Goal: Check status: Check status

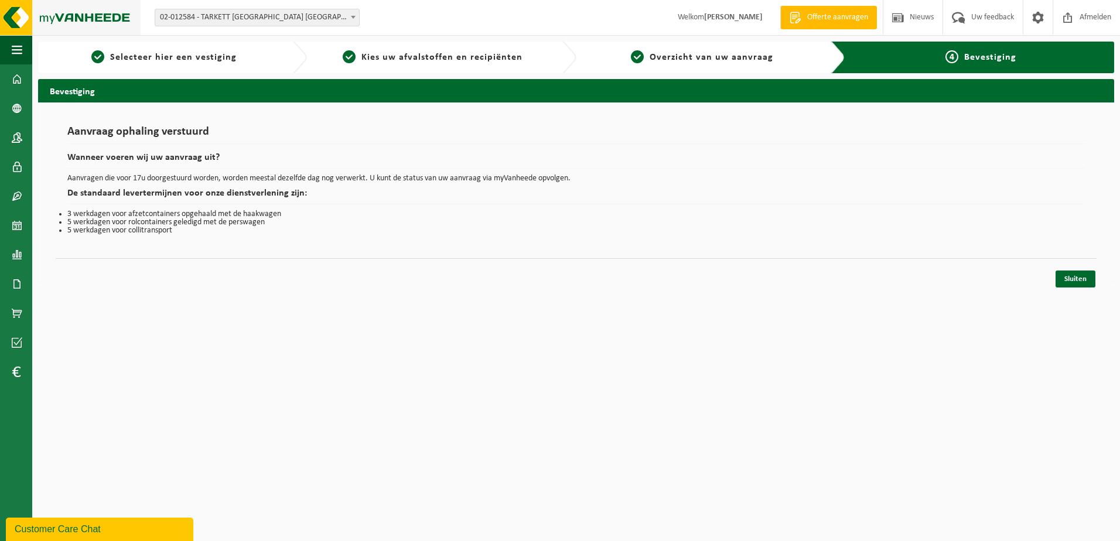
click at [74, 19] on img at bounding box center [70, 17] width 141 height 35
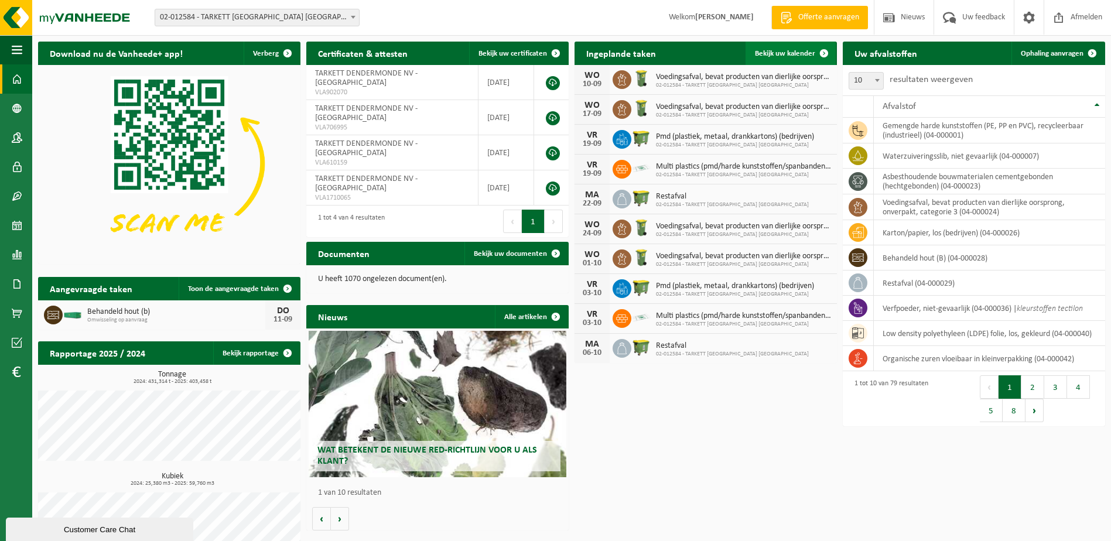
click at [777, 51] on span "Bekijk uw kalender" at bounding box center [785, 54] width 60 height 8
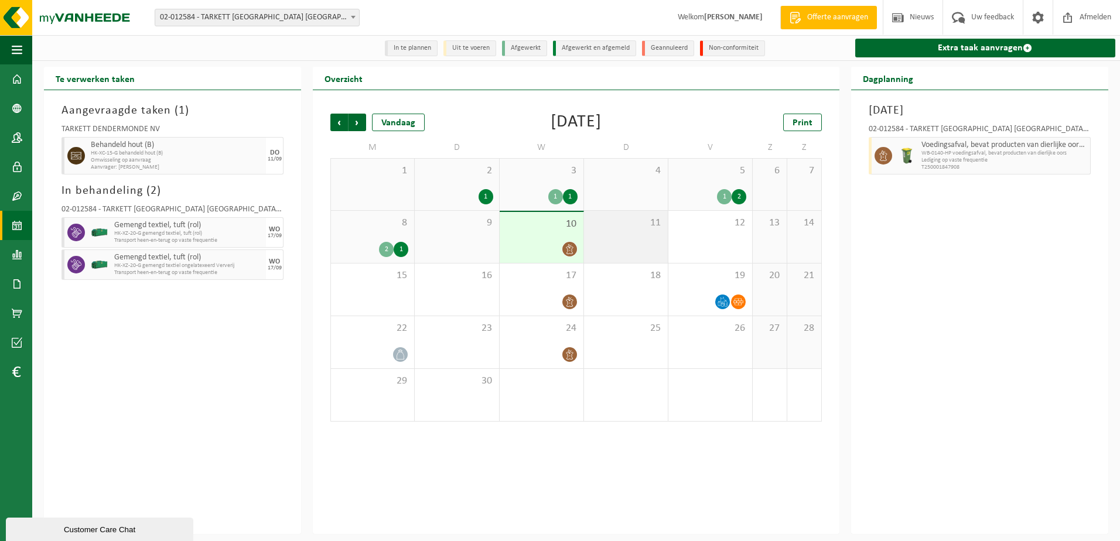
click at [623, 235] on div "11" at bounding box center [626, 237] width 84 height 52
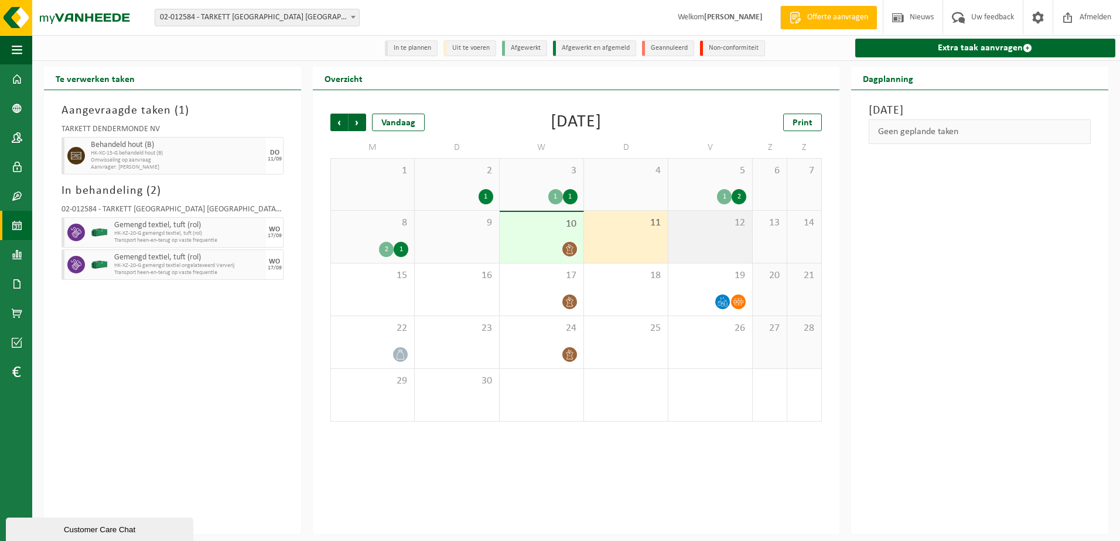
click at [693, 233] on div "12" at bounding box center [710, 237] width 84 height 52
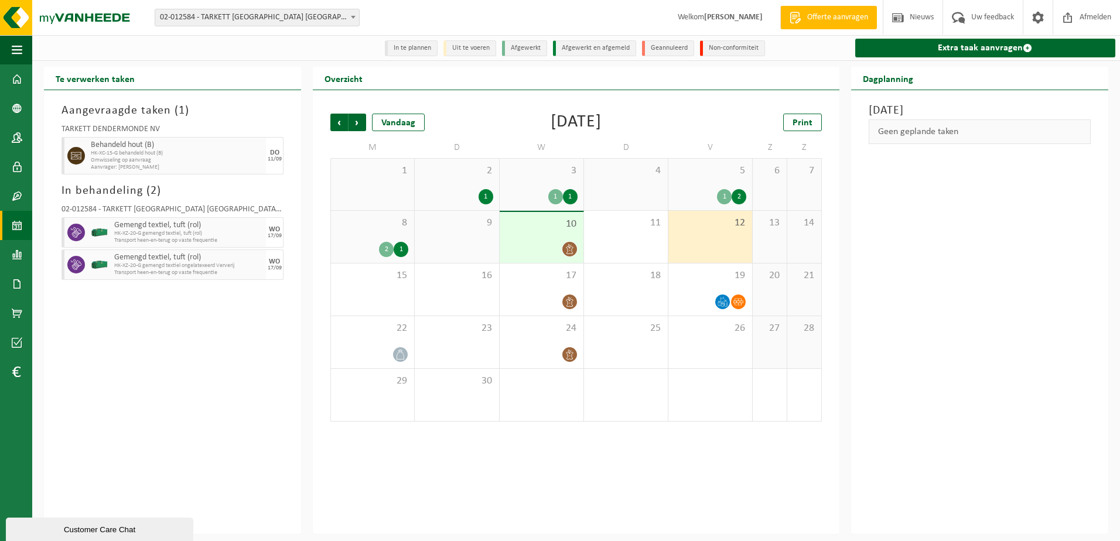
click at [450, 474] on div "Vorige Volgende Vandaag September 2025 Print M D W D V Z Z 1 2 1 3 1 1 4 5 1 2 …" at bounding box center [576, 312] width 527 height 444
